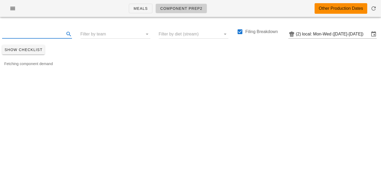
click at [38, 37] on input "text" at bounding box center [32, 34] width 61 height 8
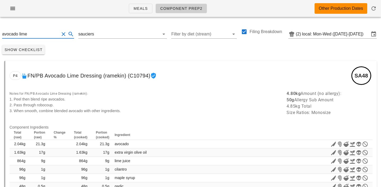
type input "avocado lime"
